Goal: Task Accomplishment & Management: Complete application form

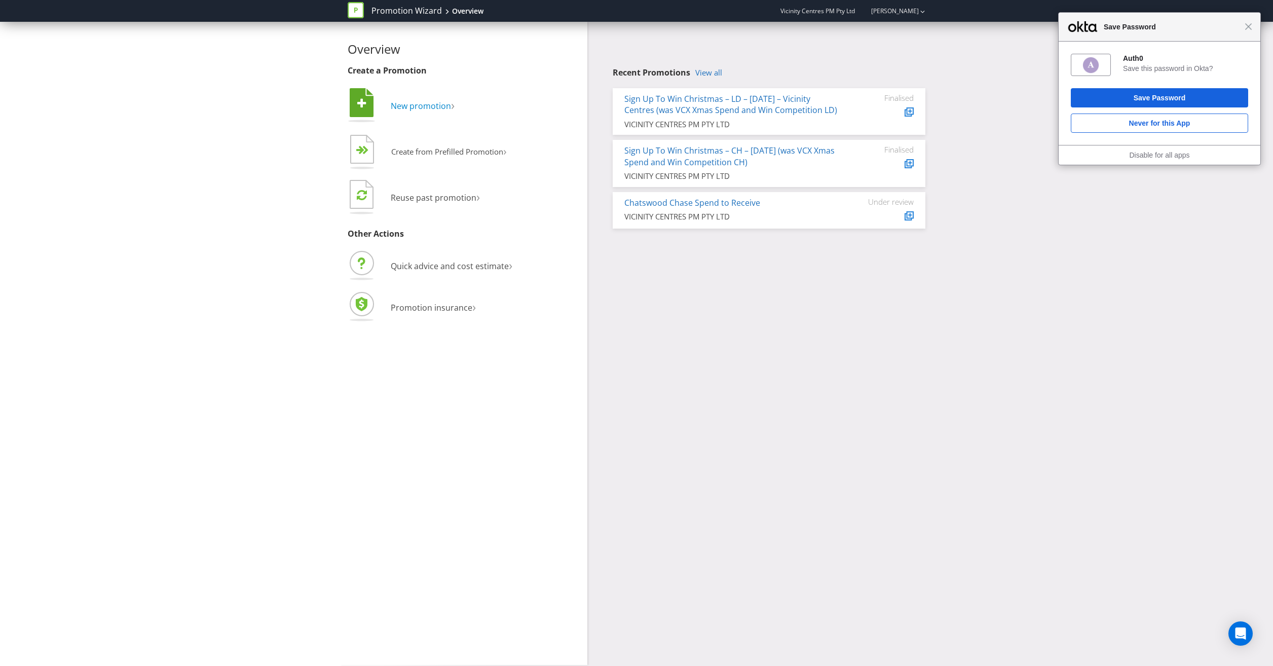
click at [419, 105] on span "New promotion" at bounding box center [421, 105] width 60 height 11
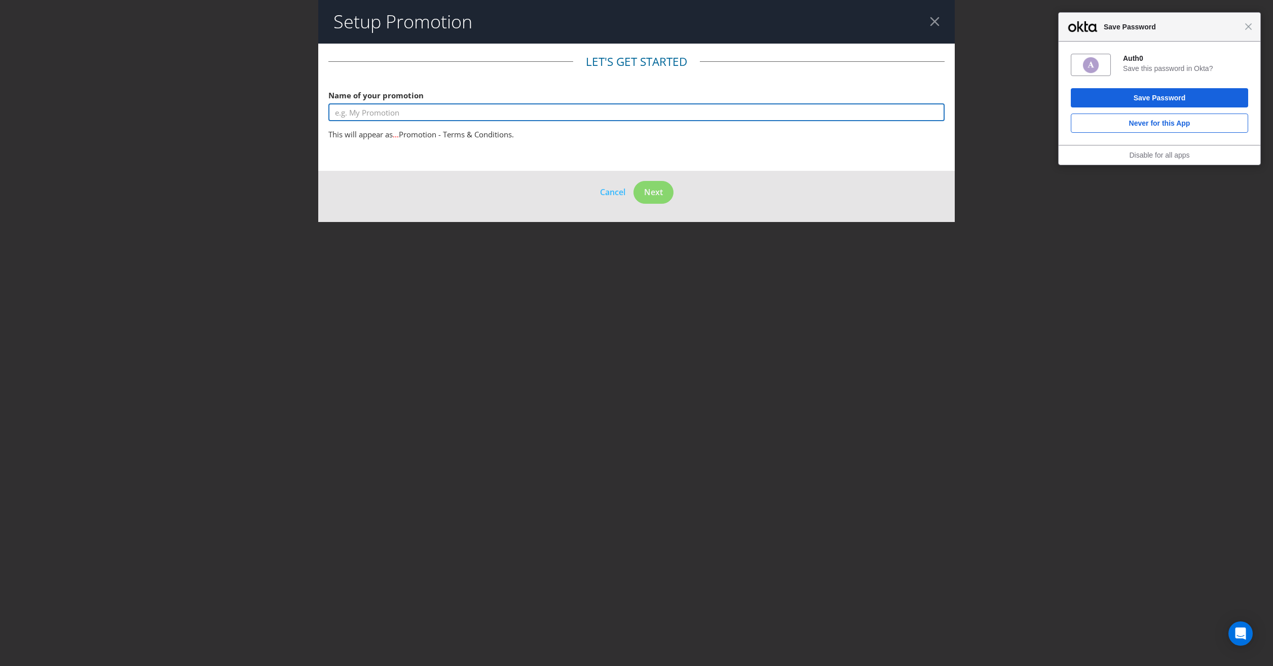
click at [434, 117] on input "text" at bounding box center [637, 112] width 616 height 18
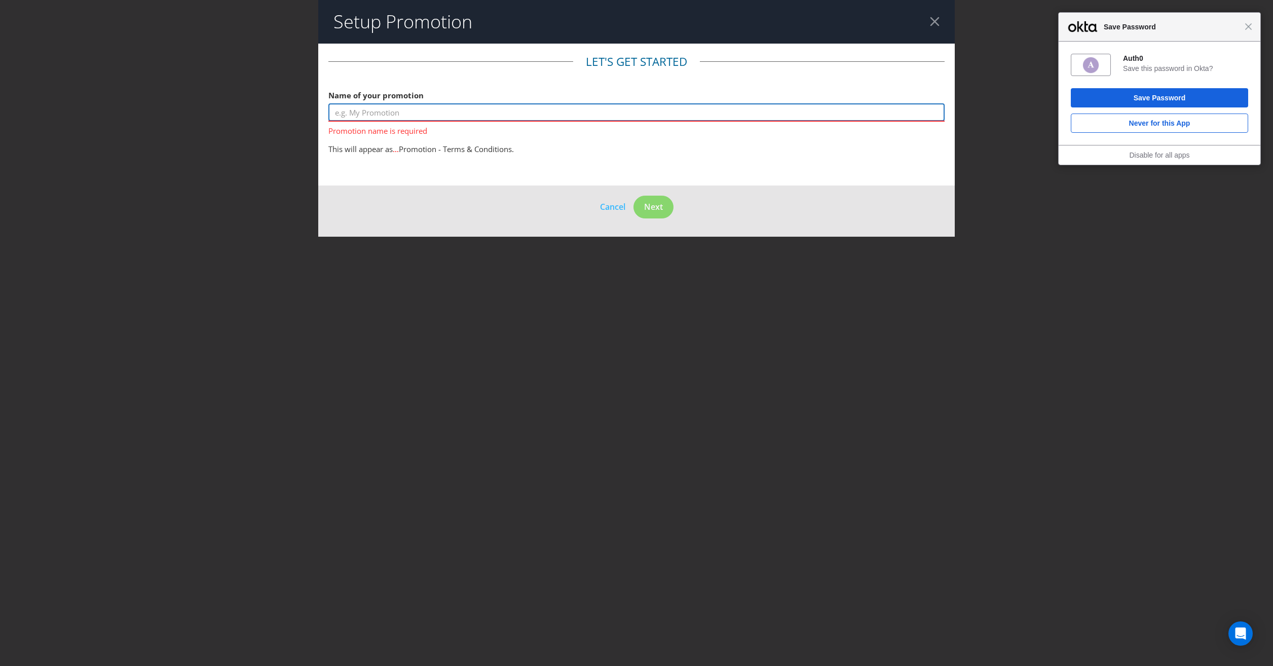
click at [347, 115] on input "text" at bounding box center [637, 112] width 616 height 18
paste input "Sign up to Get Spooky"
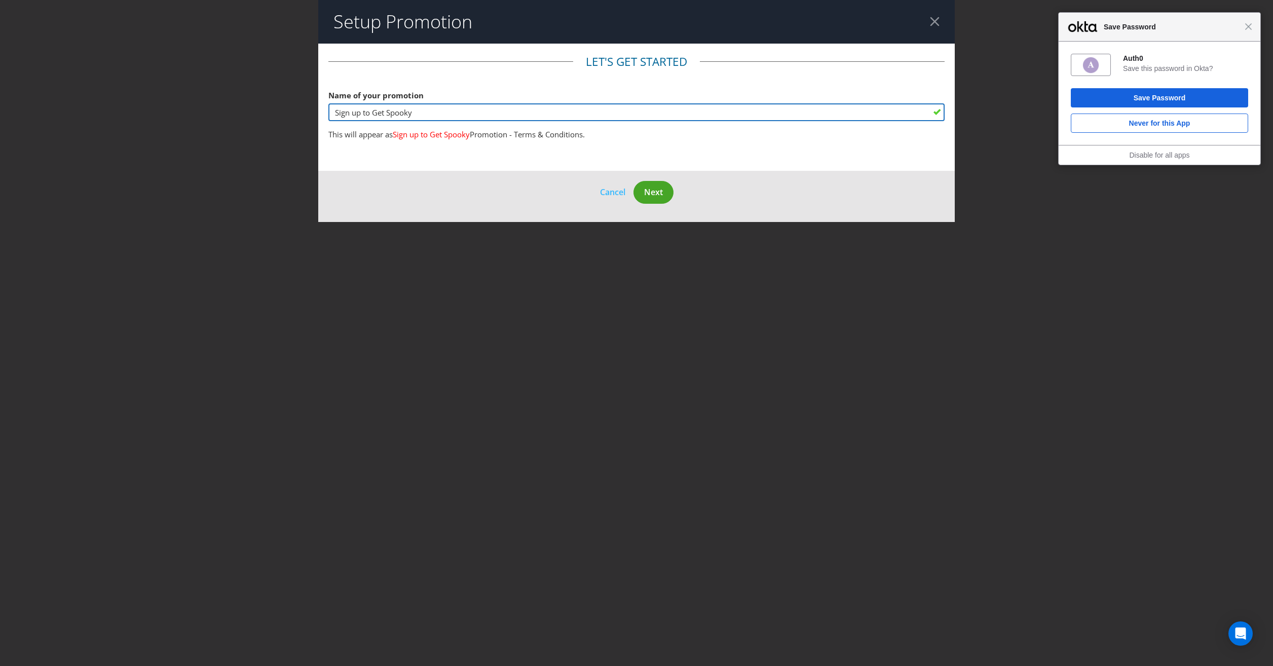
type input "Sign up to Get Spooky"
click at [655, 198] on button "Next" at bounding box center [654, 192] width 40 height 23
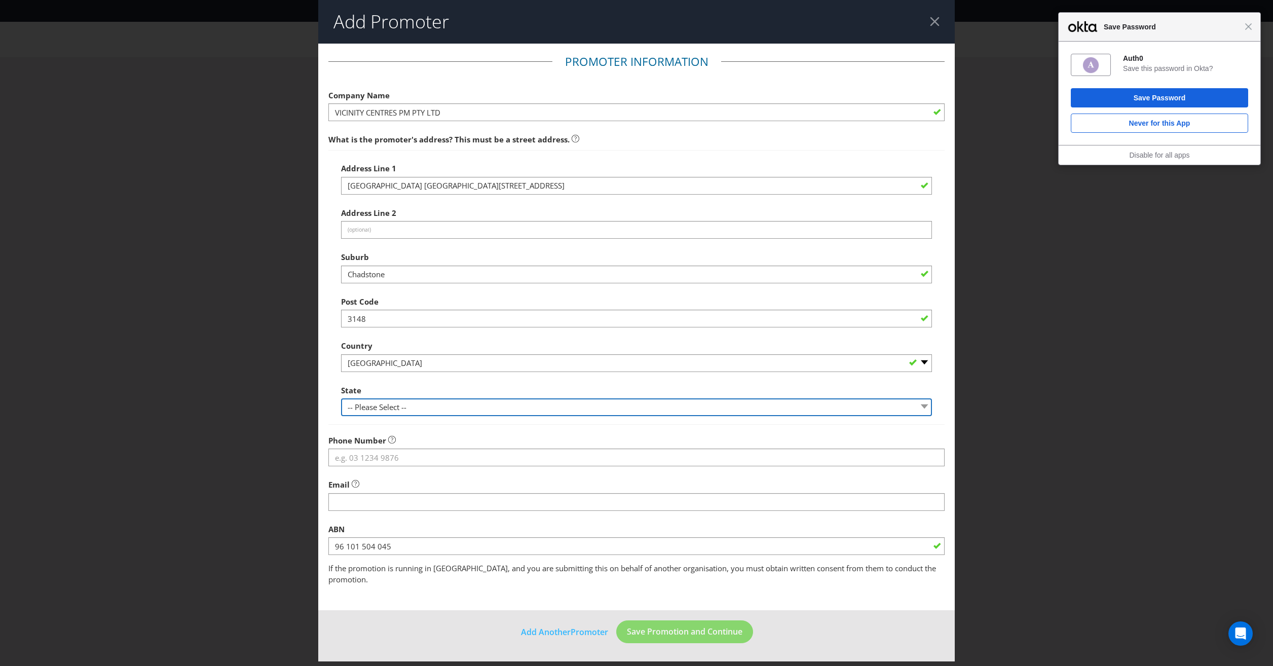
click at [378, 406] on select "-- Please Select -- [GEOGRAPHIC_DATA] [GEOGRAPHIC_DATA] [GEOGRAPHIC_DATA] [GEOG…" at bounding box center [636, 407] width 591 height 18
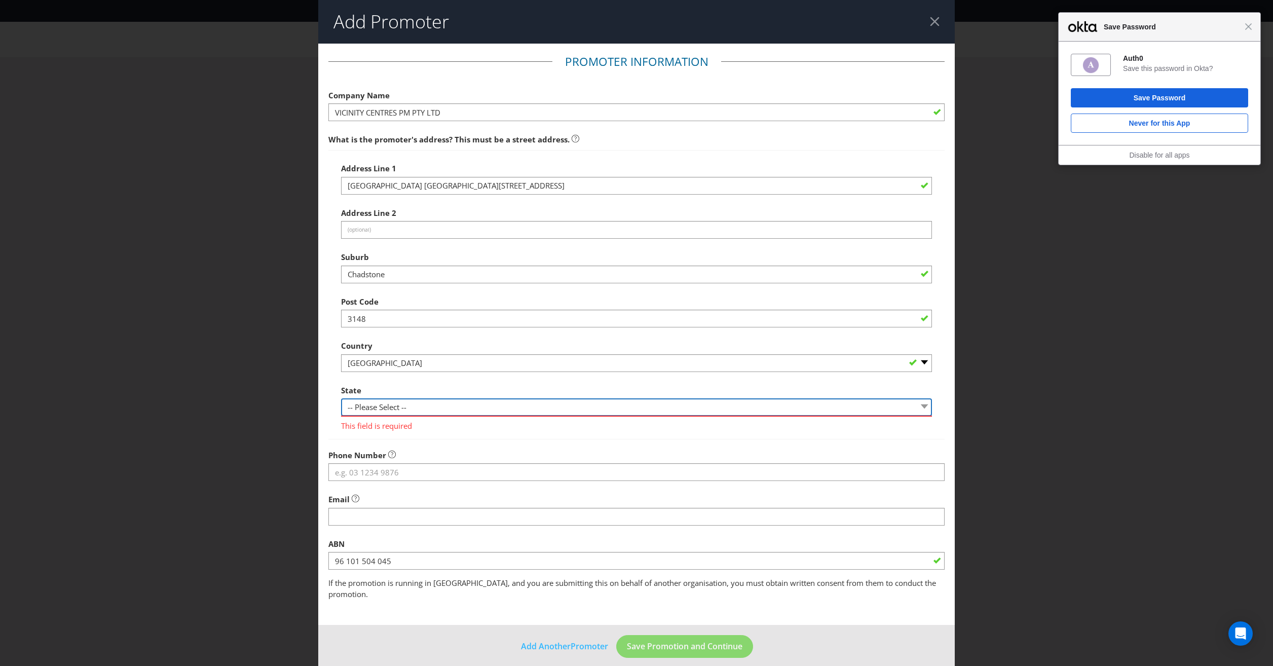
click at [373, 402] on select "-- Please Select -- [GEOGRAPHIC_DATA] [GEOGRAPHIC_DATA] [GEOGRAPHIC_DATA] [GEOG…" at bounding box center [636, 407] width 591 height 18
select select "VIC"
click at [341, 398] on select "-- Please Select -- [GEOGRAPHIC_DATA] [GEOGRAPHIC_DATA] [GEOGRAPHIC_DATA] [GEOG…" at bounding box center [636, 407] width 591 height 18
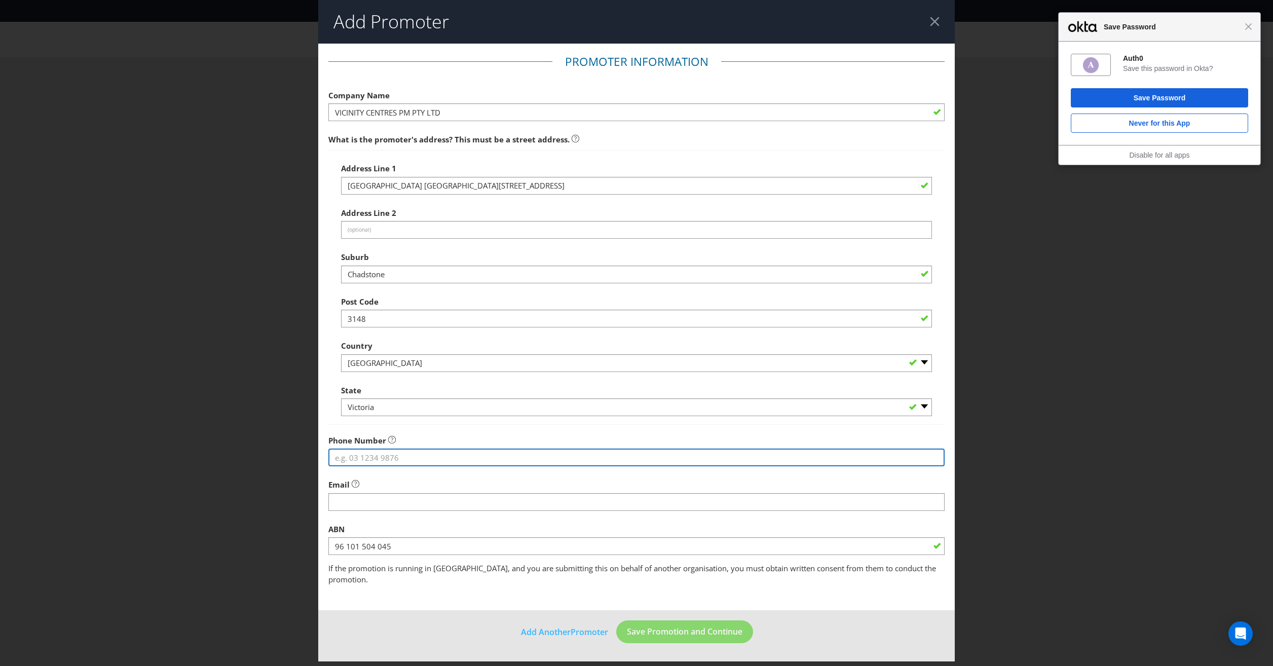
click at [421, 458] on input "tel" at bounding box center [637, 458] width 616 height 18
click at [344, 456] on input "082 9913 4444" at bounding box center [637, 458] width 616 height 18
type input "02 9913 4444"
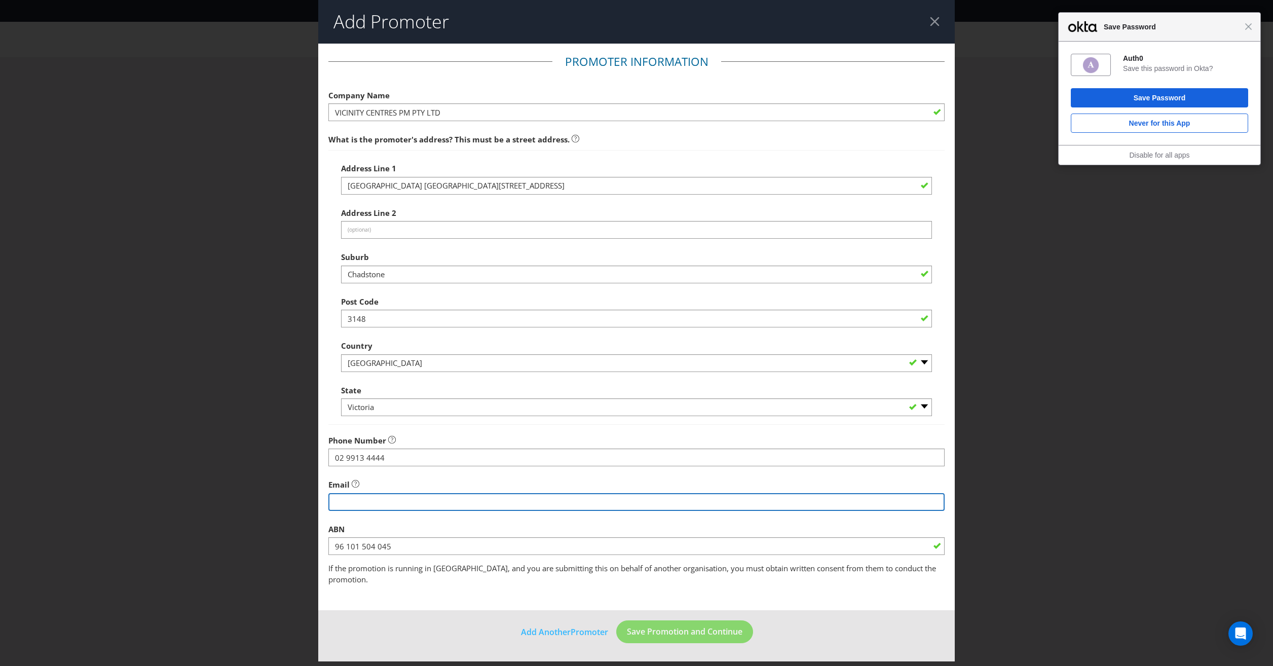
click at [403, 500] on input "string" at bounding box center [637, 502] width 616 height 18
type input "[EMAIL_ADDRESS][PERSON_NAME][DOMAIN_NAME]"
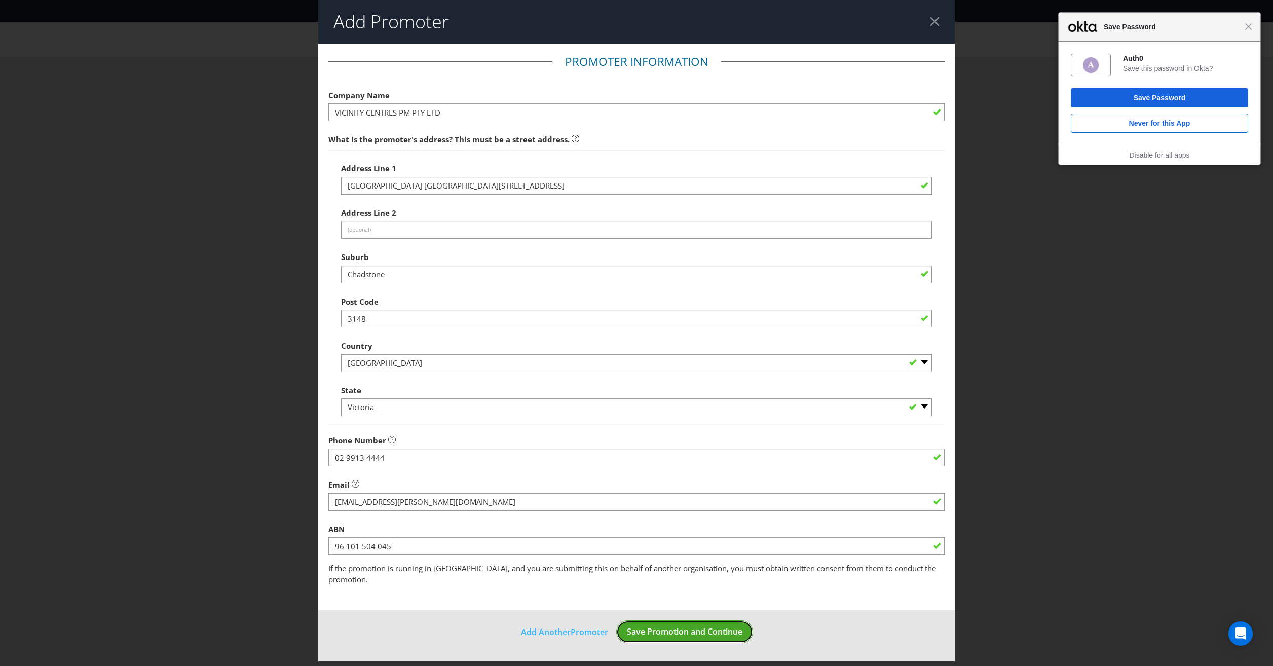
click at [705, 626] on span "Save Promotion and Continue" at bounding box center [685, 631] width 116 height 11
